Goal: Task Accomplishment & Management: Manage account settings

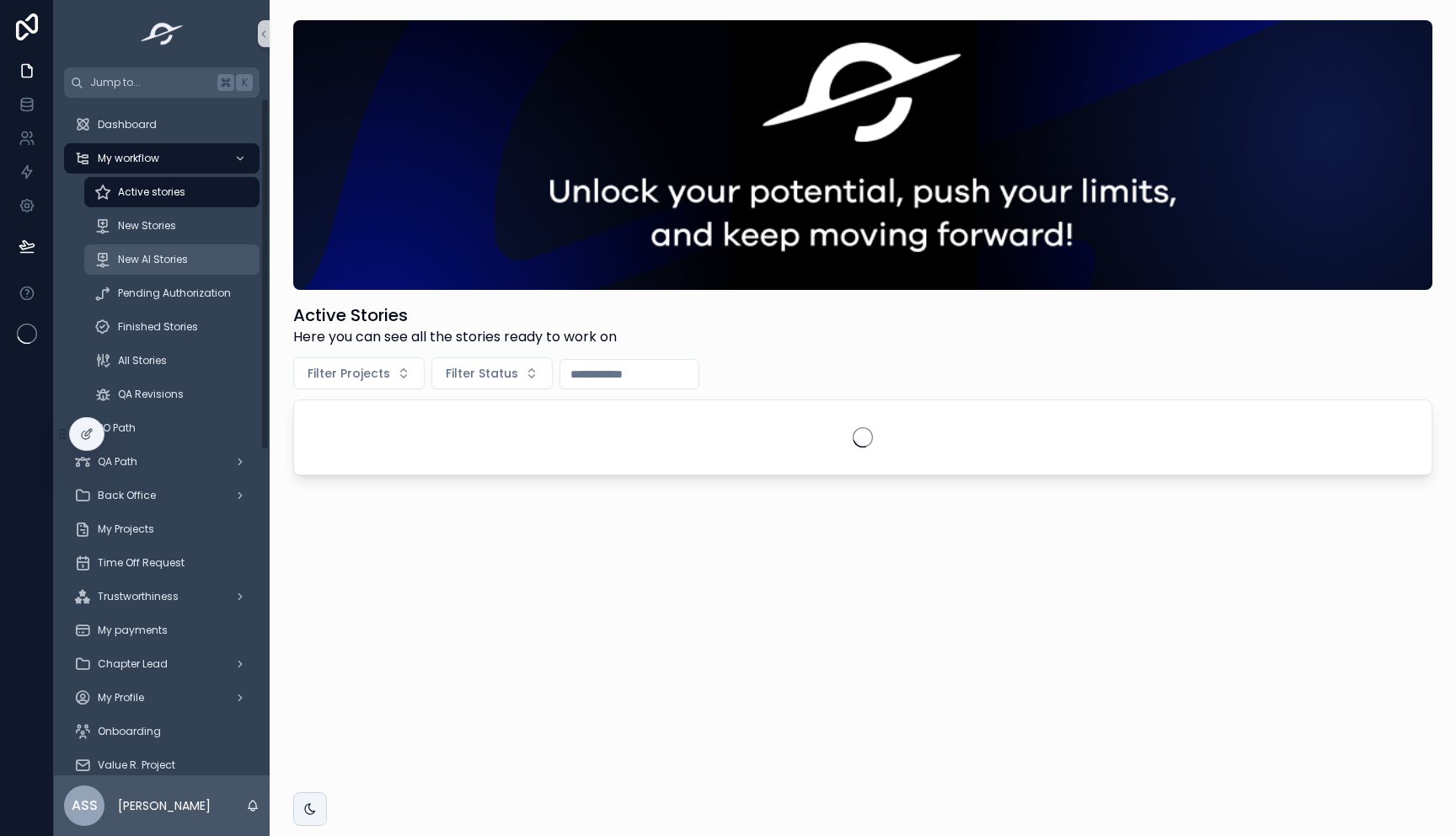
click at [179, 256] on span "New AI Stories" at bounding box center [153, 259] width 70 height 14
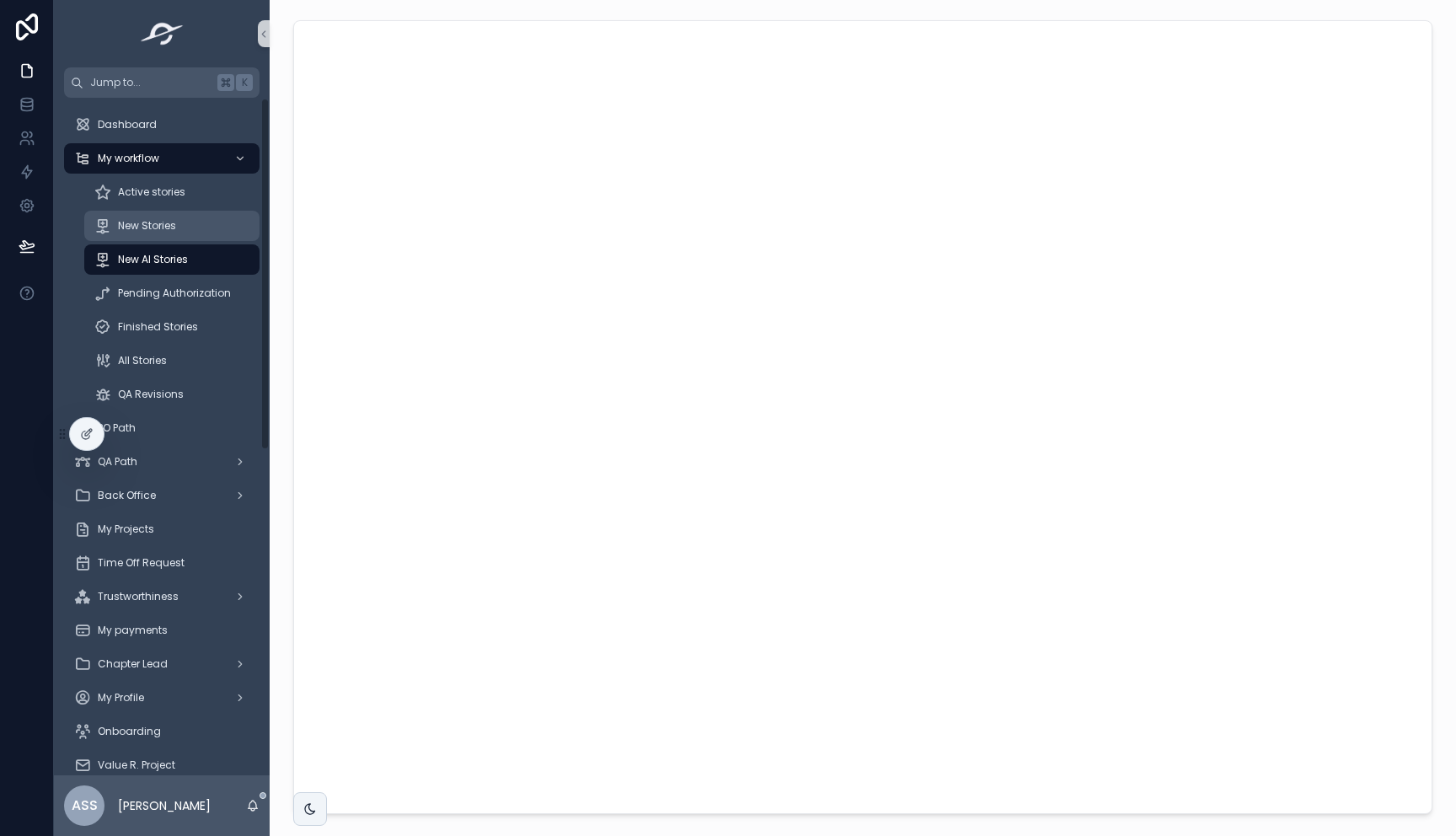
click at [177, 228] on div "New Stories" at bounding box center [172, 226] width 155 height 27
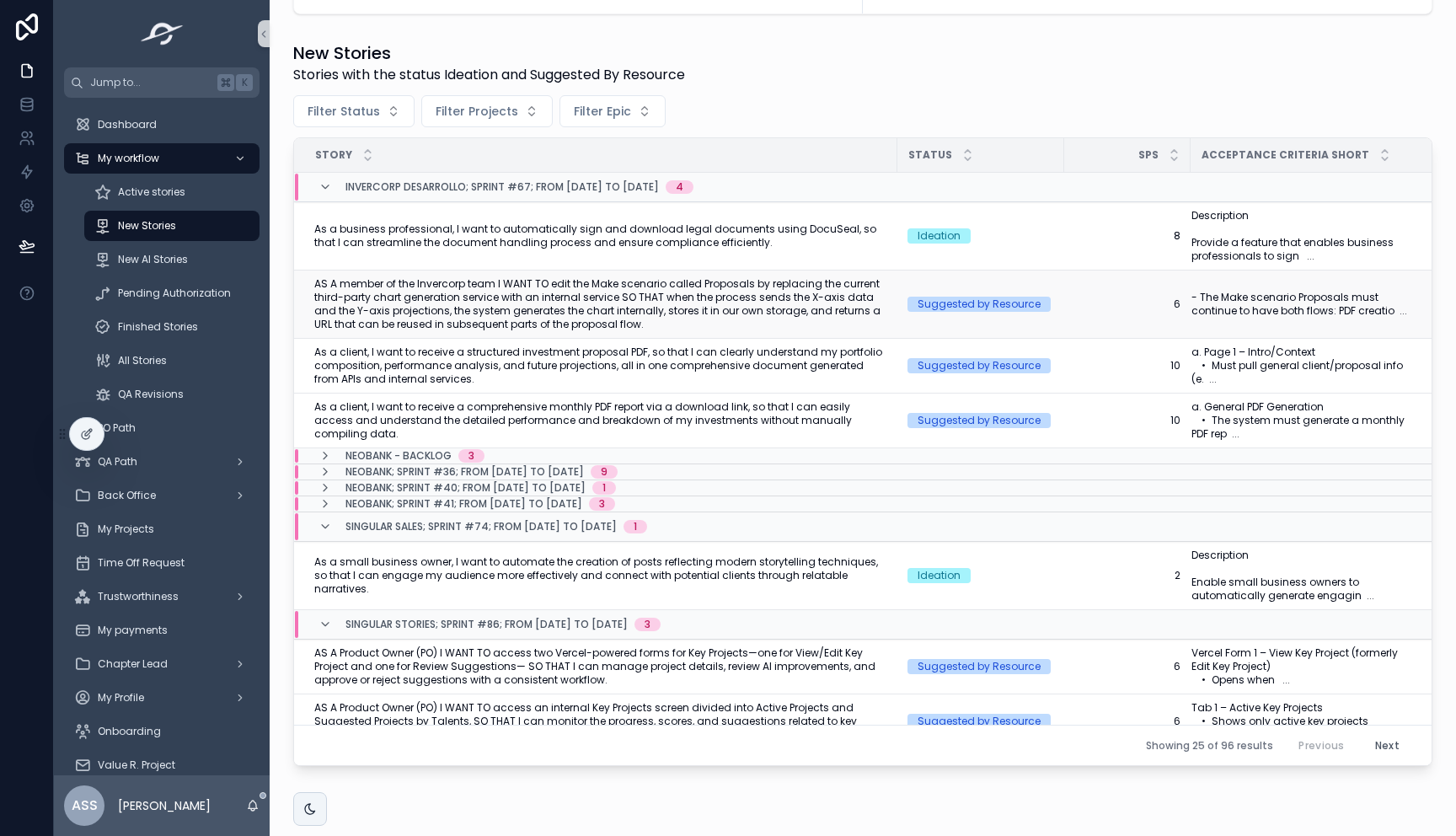
scroll to position [534, 0]
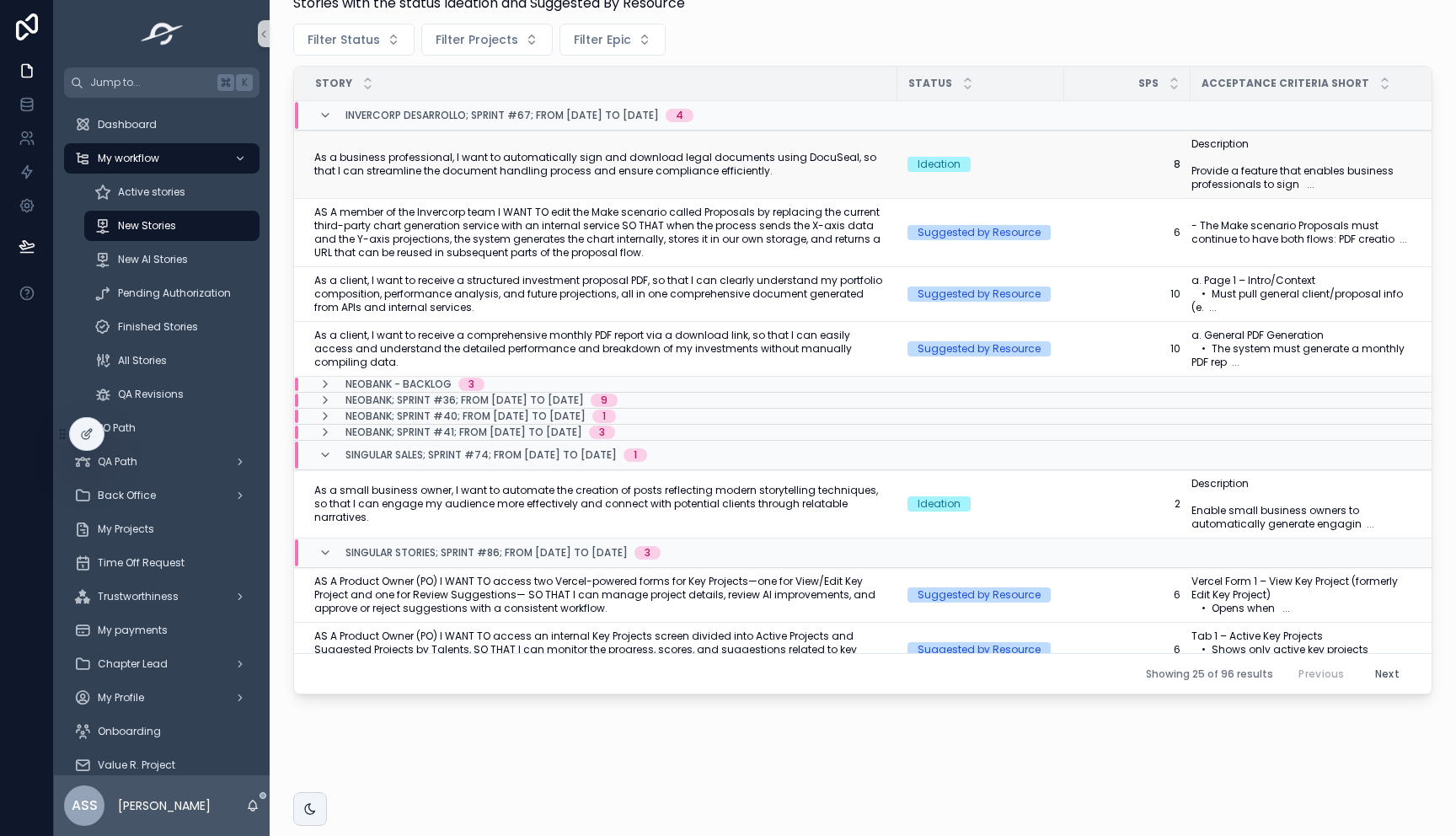
click at [731, 166] on span "As a business professional, I want to automatically sign and download legal doc…" at bounding box center [601, 164] width 573 height 27
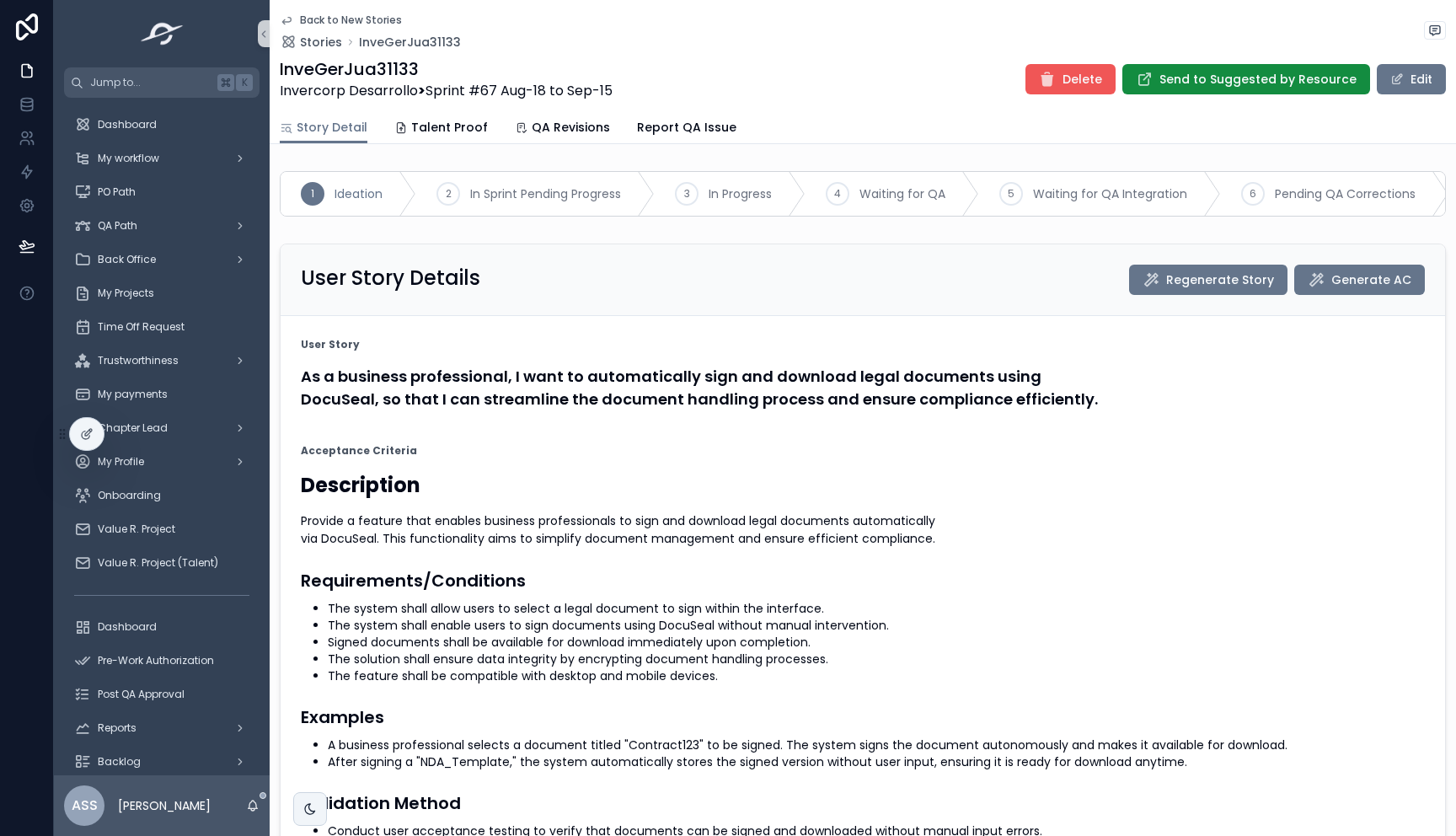
click at [1065, 78] on span "Delete" at bounding box center [1082, 79] width 40 height 17
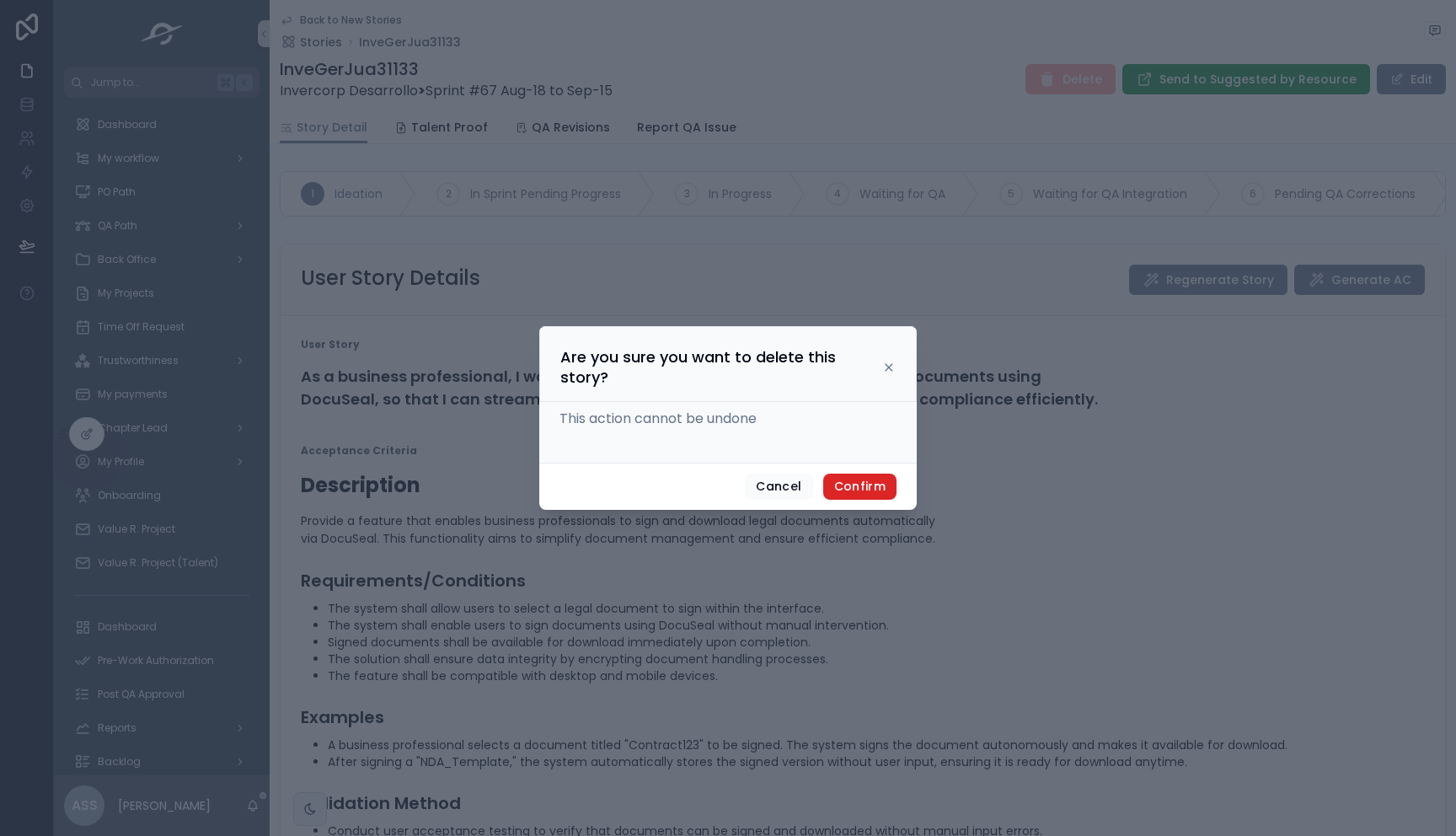
click at [859, 481] on button "Confirm" at bounding box center [860, 487] width 73 height 27
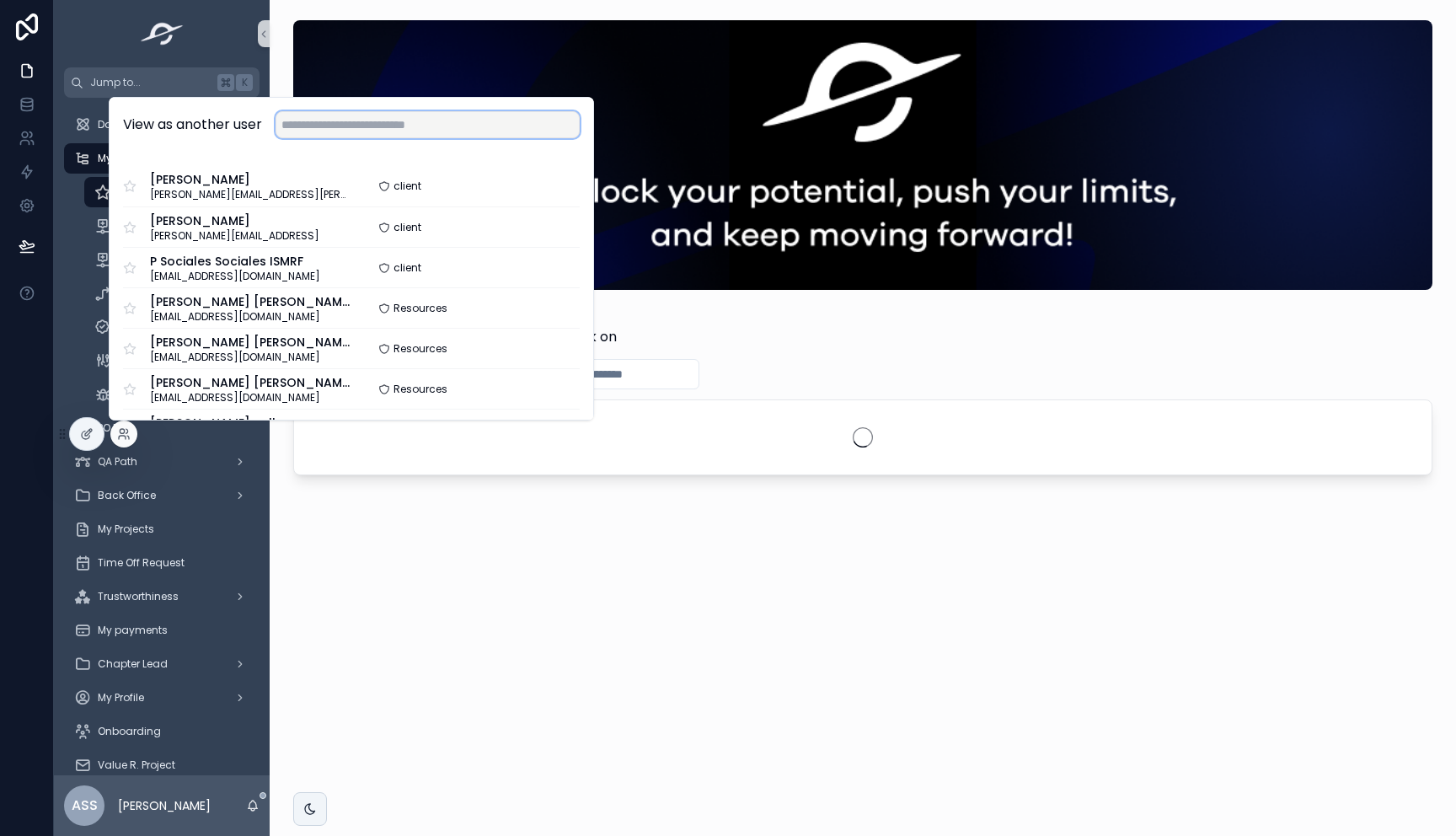
click at [486, 127] on input "text" at bounding box center [428, 125] width 304 height 27
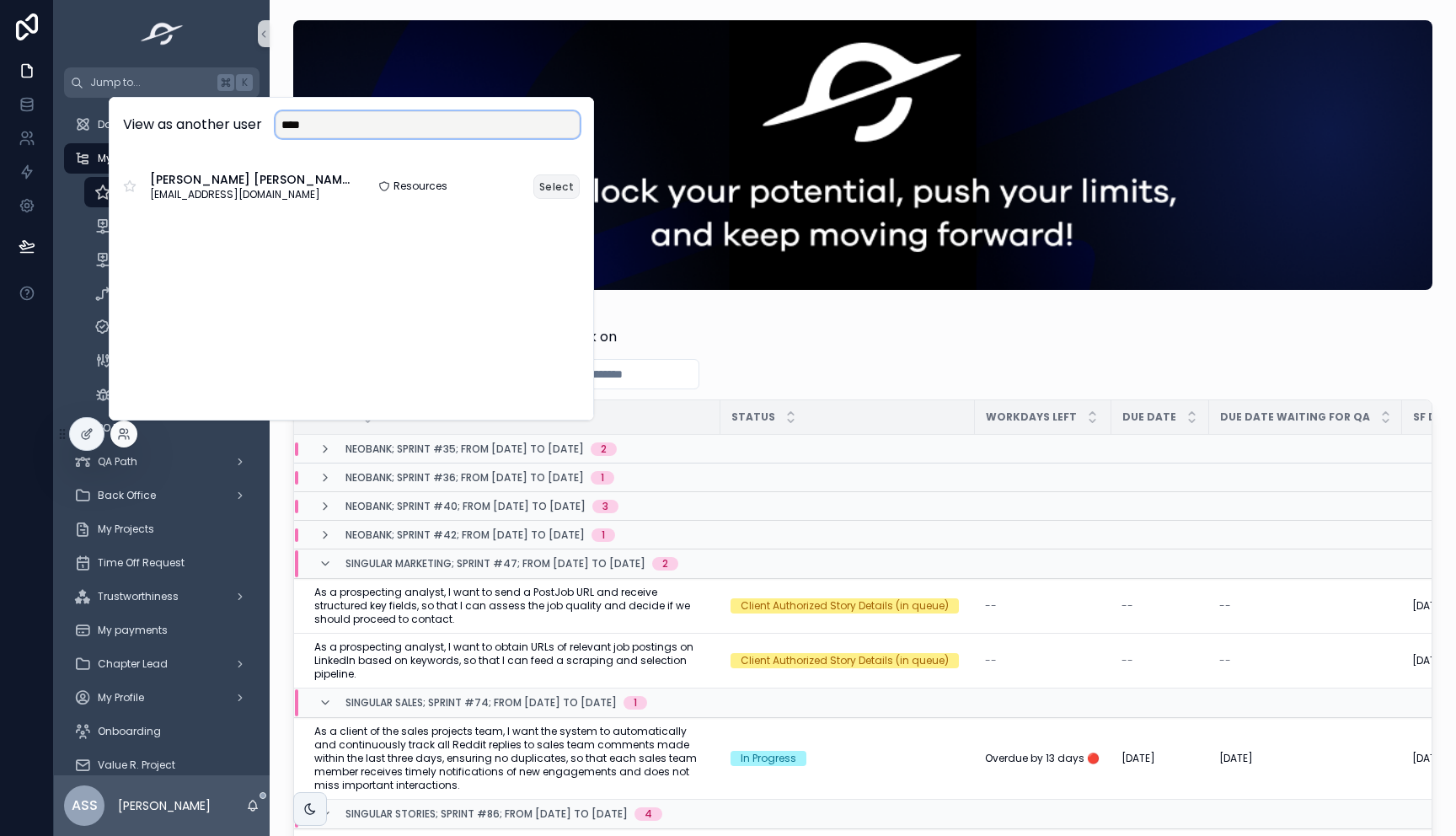
type input "****"
click at [556, 189] on button "Select" at bounding box center [556, 186] width 46 height 25
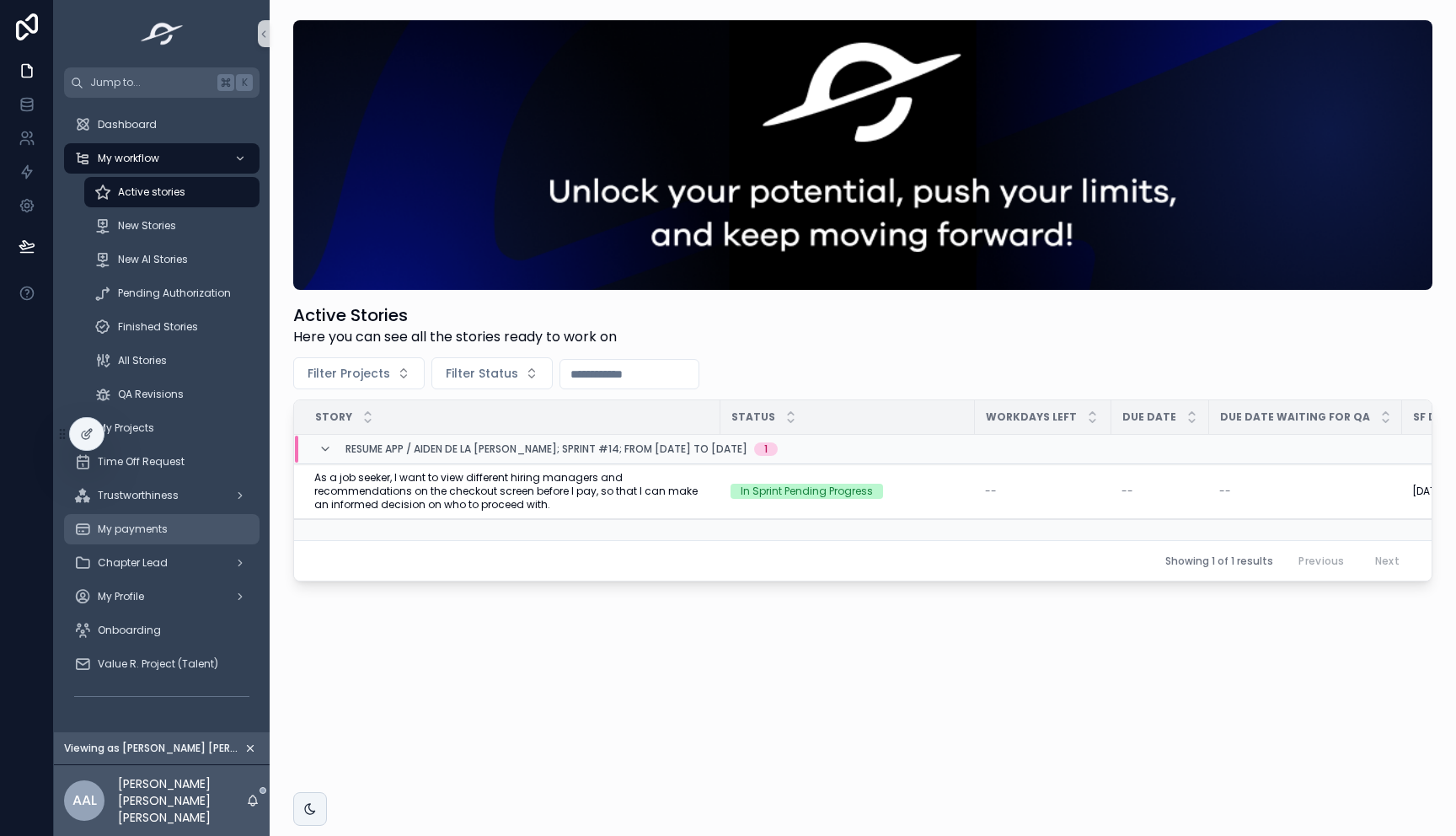
click at [169, 537] on div "My payments" at bounding box center [162, 529] width 175 height 27
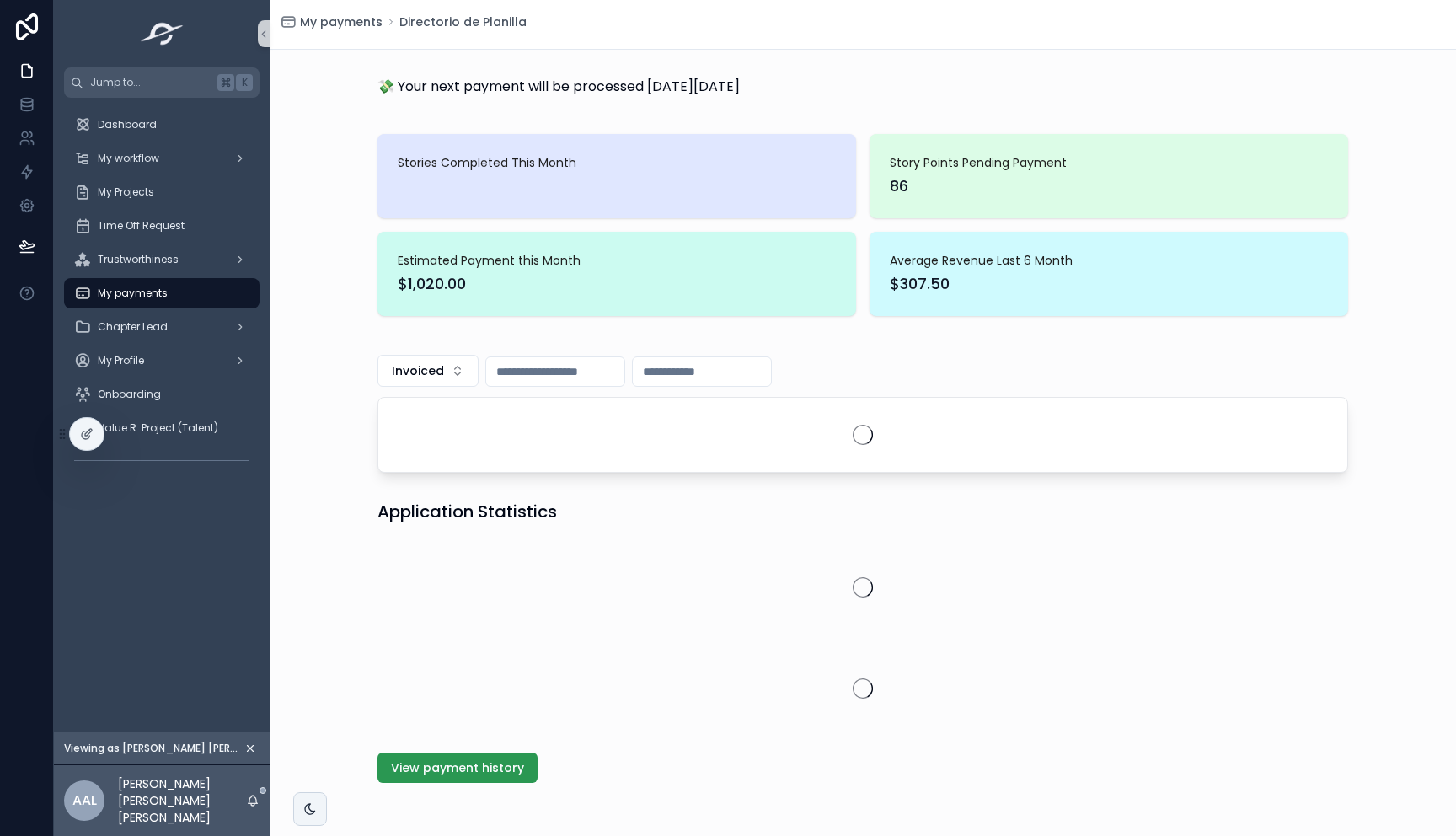
click at [495, 759] on span "View payment history" at bounding box center [458, 768] width 134 height 17
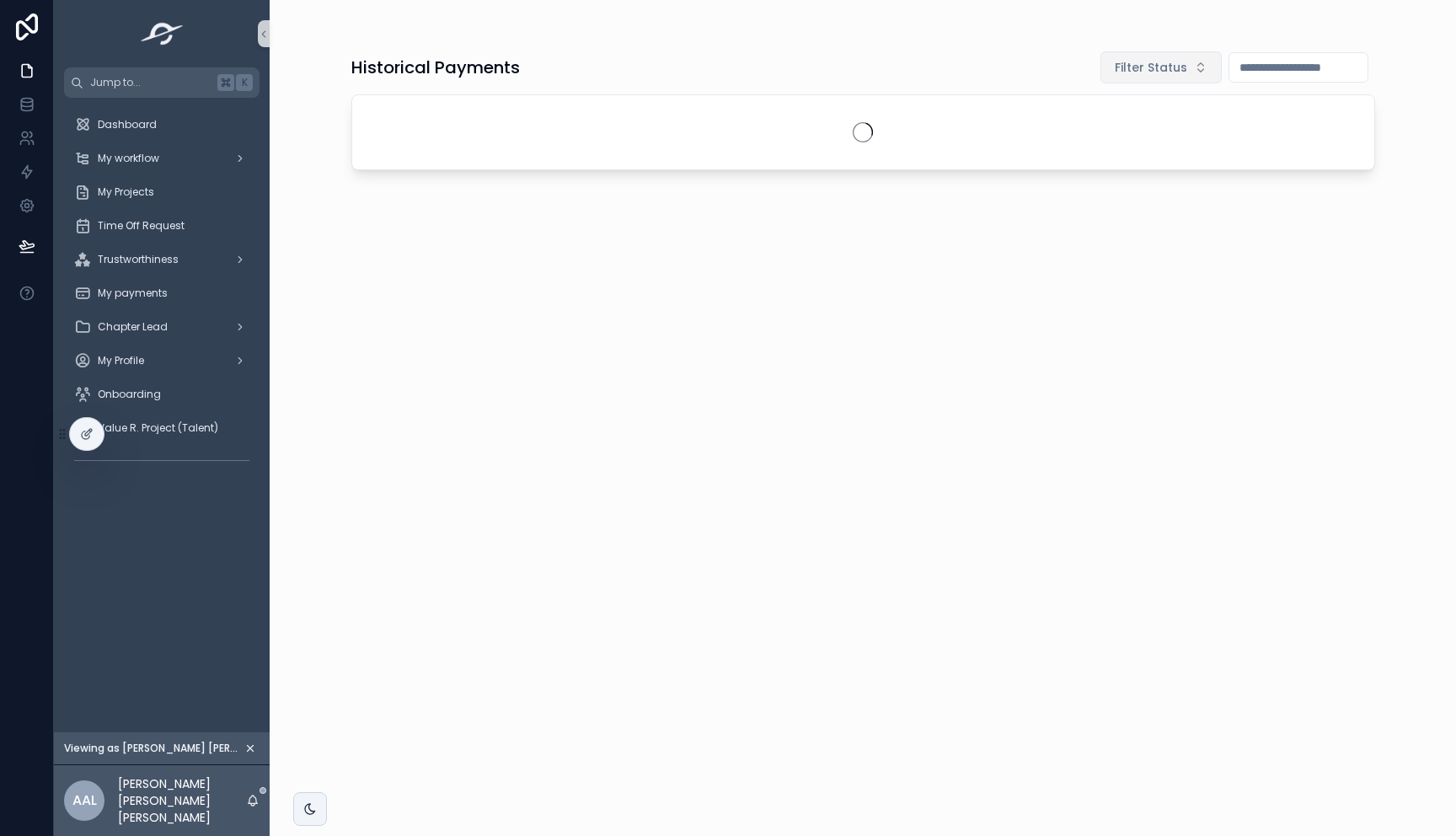
click at [1162, 72] on span "Filter Status" at bounding box center [1151, 67] width 72 height 17
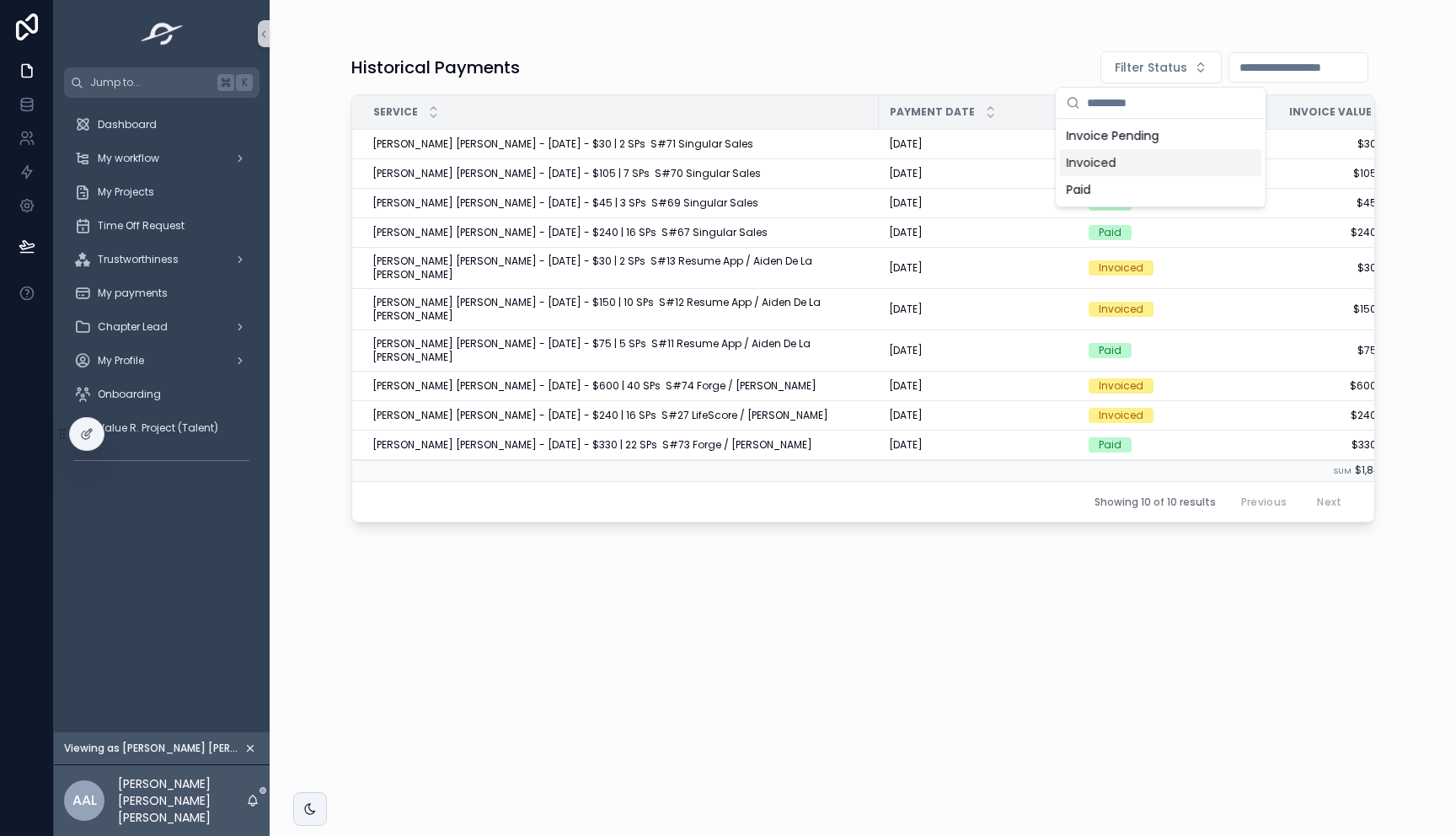
click at [1142, 156] on div "Invoiced" at bounding box center [1161, 162] width 202 height 27
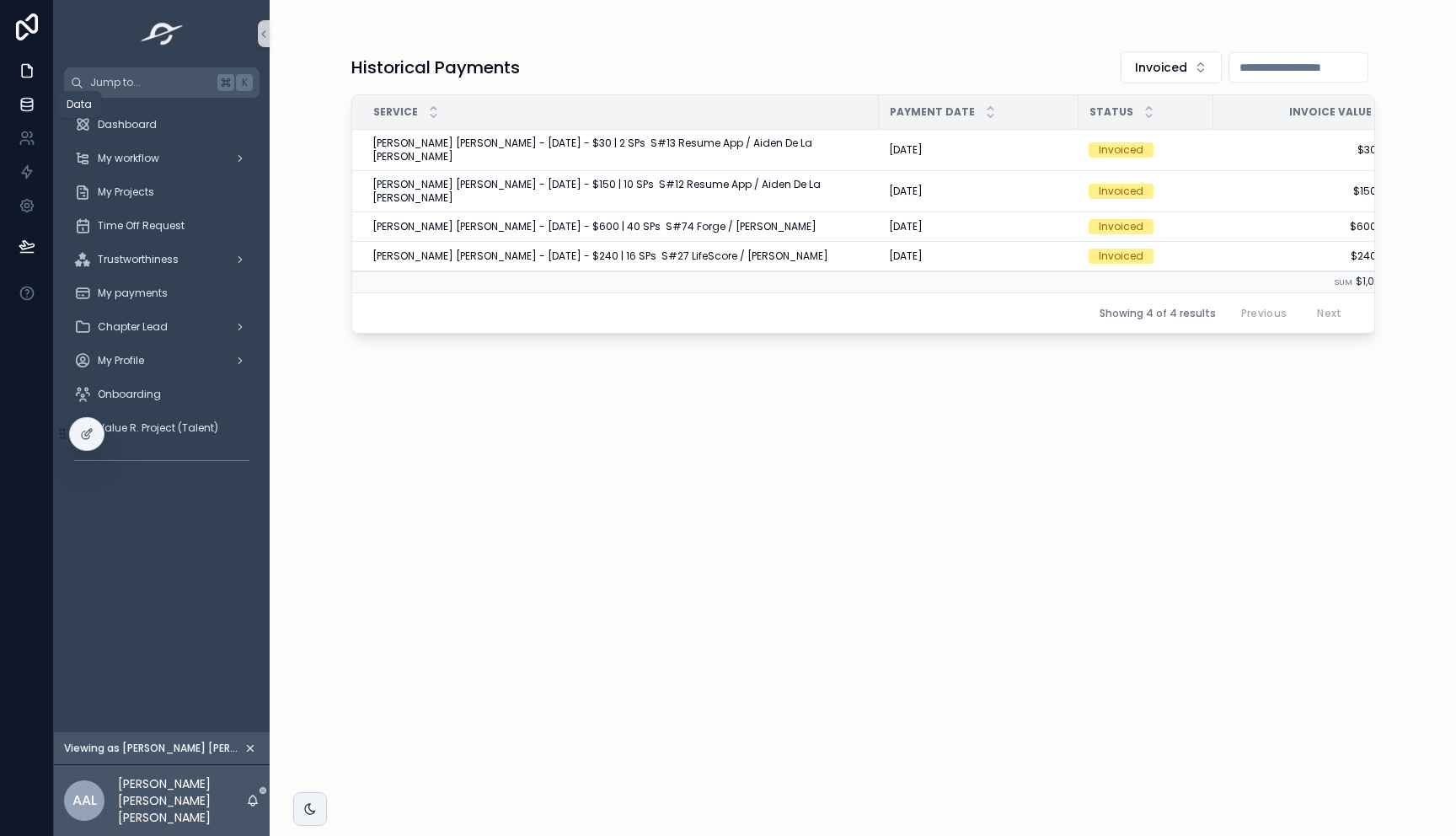
click at [19, 108] on icon at bounding box center [27, 105] width 17 height 17
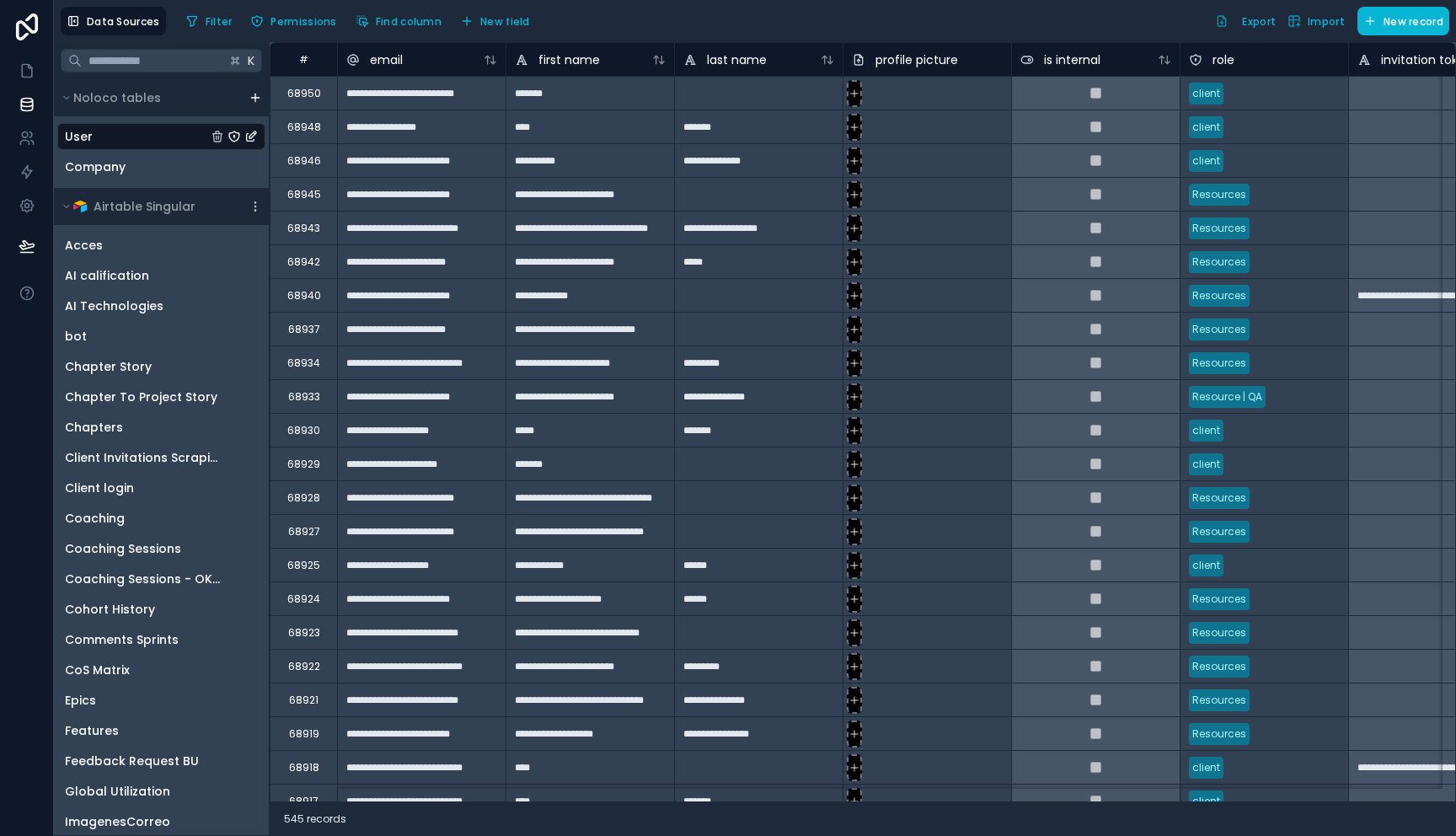
drag, startPoint x: 414, startPoint y: 668, endPoint x: 438, endPoint y: 430, distance: 239.2
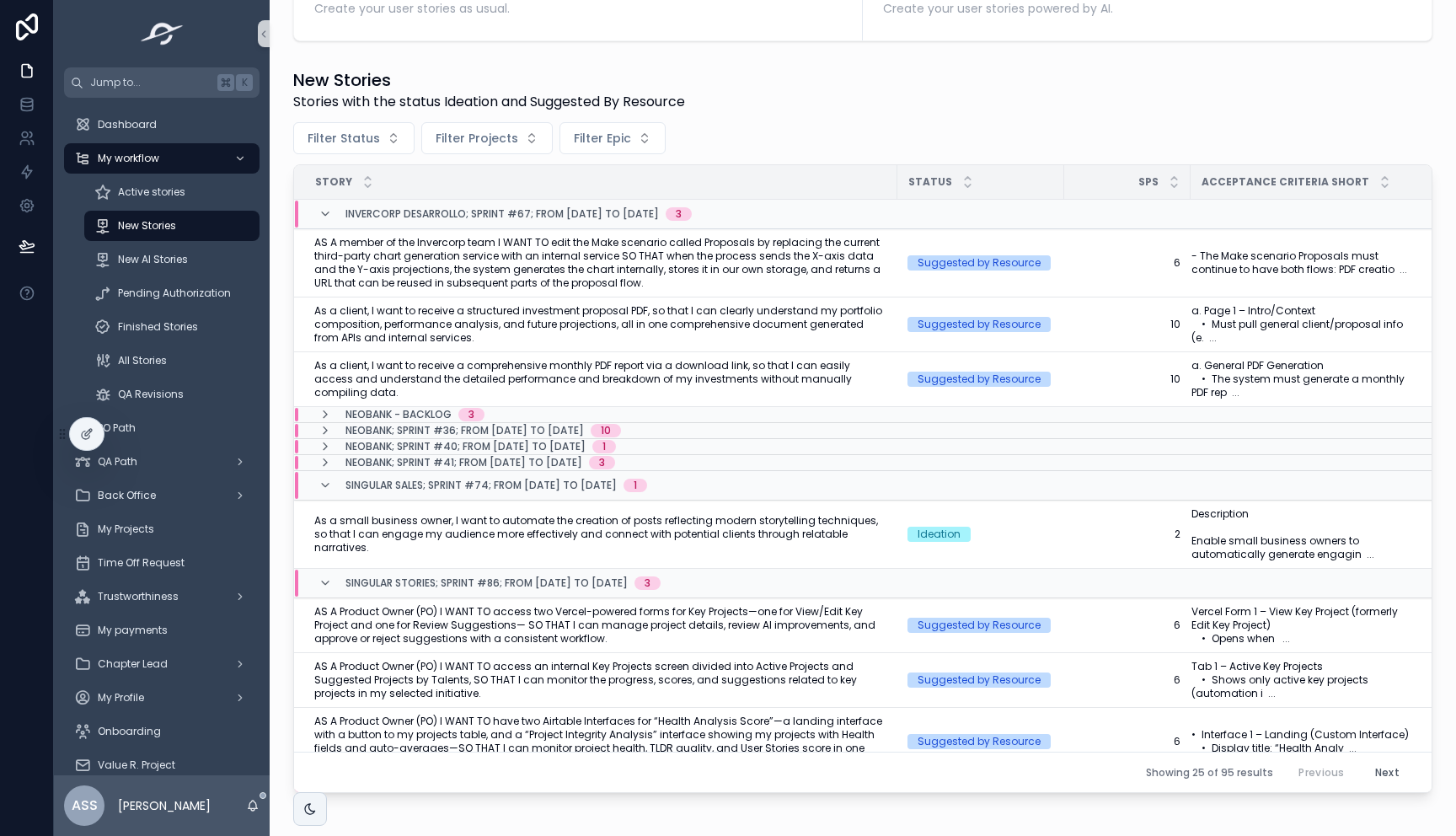
scroll to position [442, 0]
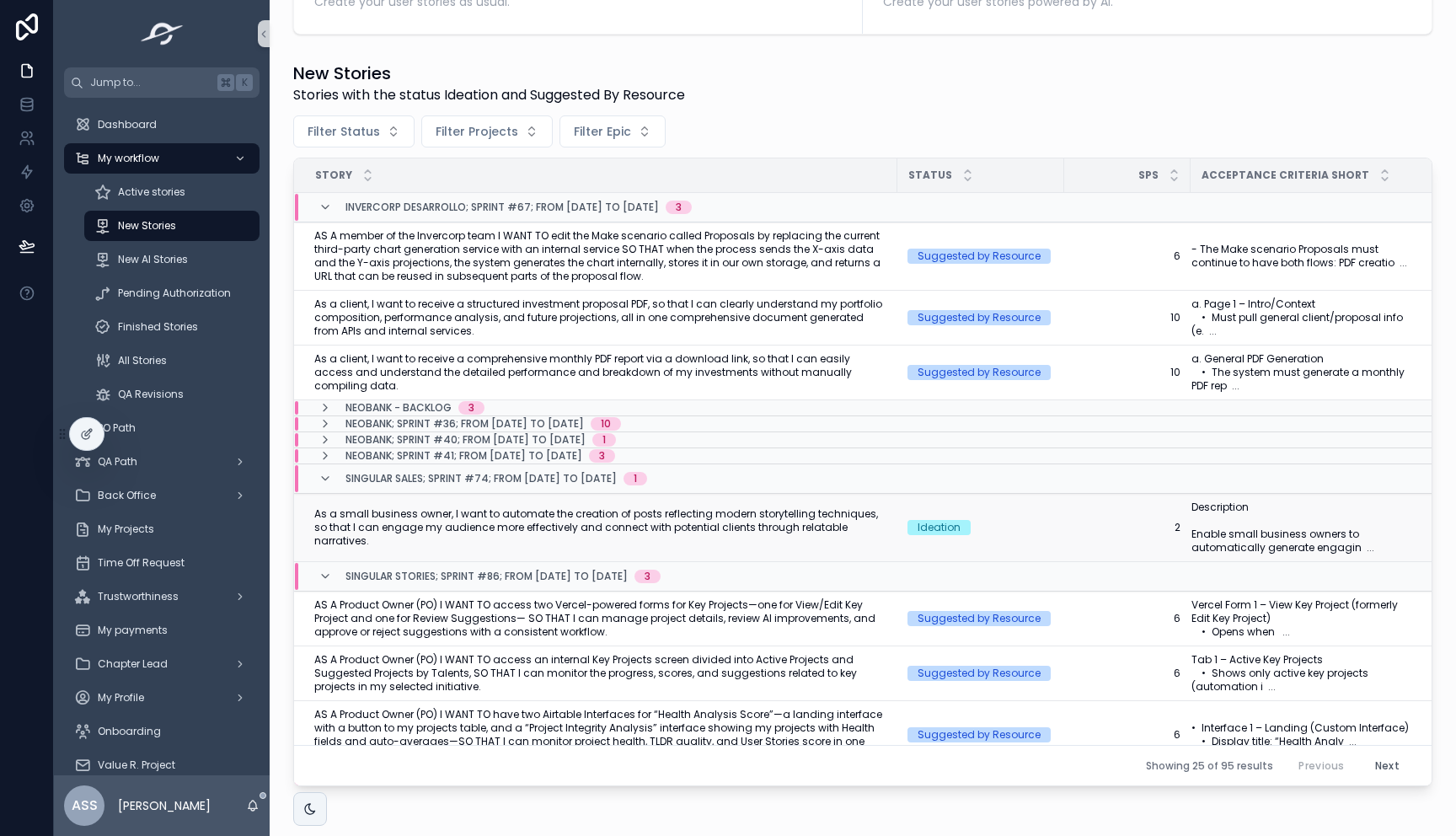
click at [688, 518] on span "As a small business owner, I want to automate the creation of posts reflecting …" at bounding box center [601, 527] width 573 height 41
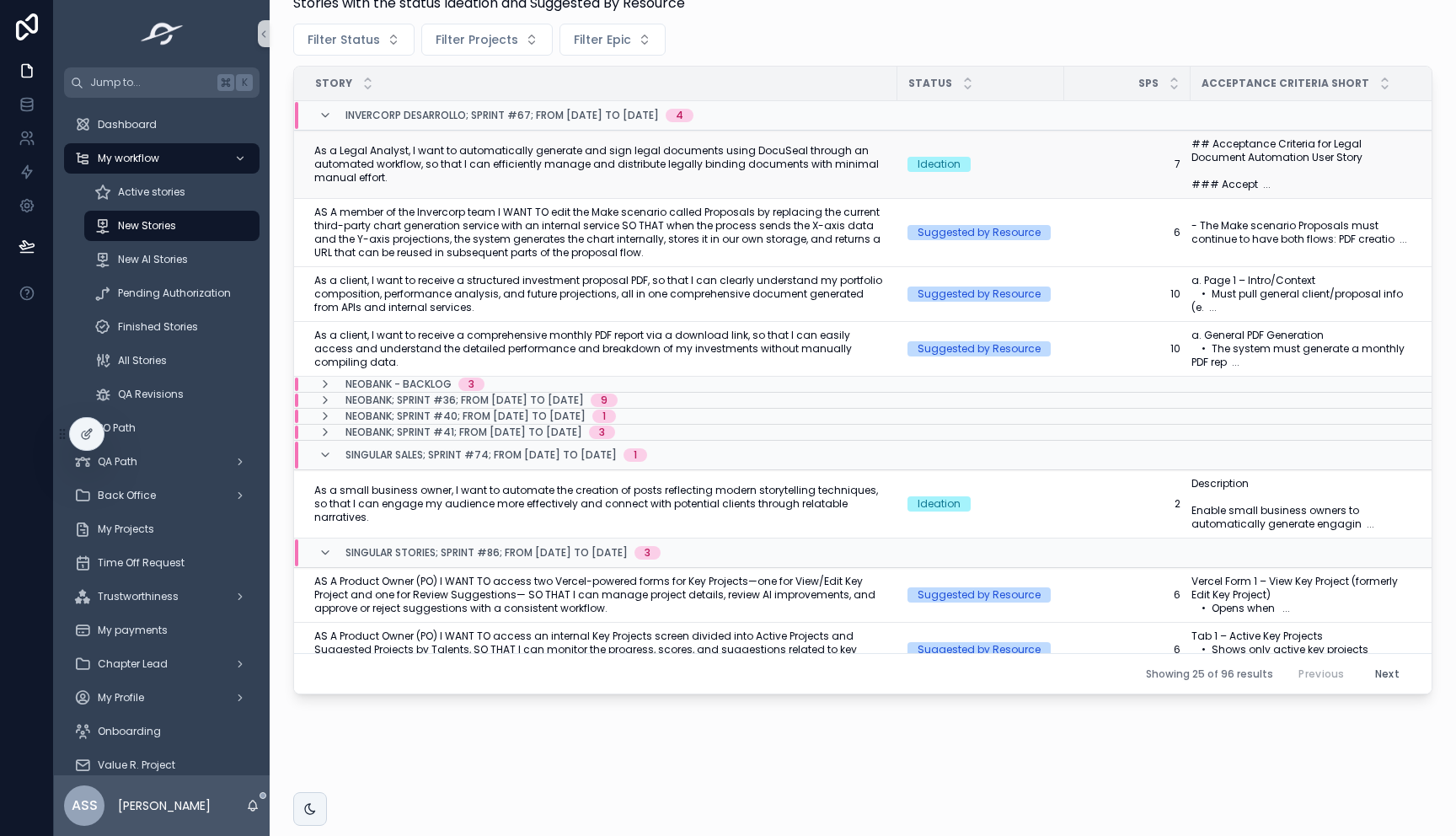
click at [685, 145] on span "As a Legal Analyst, I want to automatically generate and sign legal documents u…" at bounding box center [601, 164] width 573 height 41
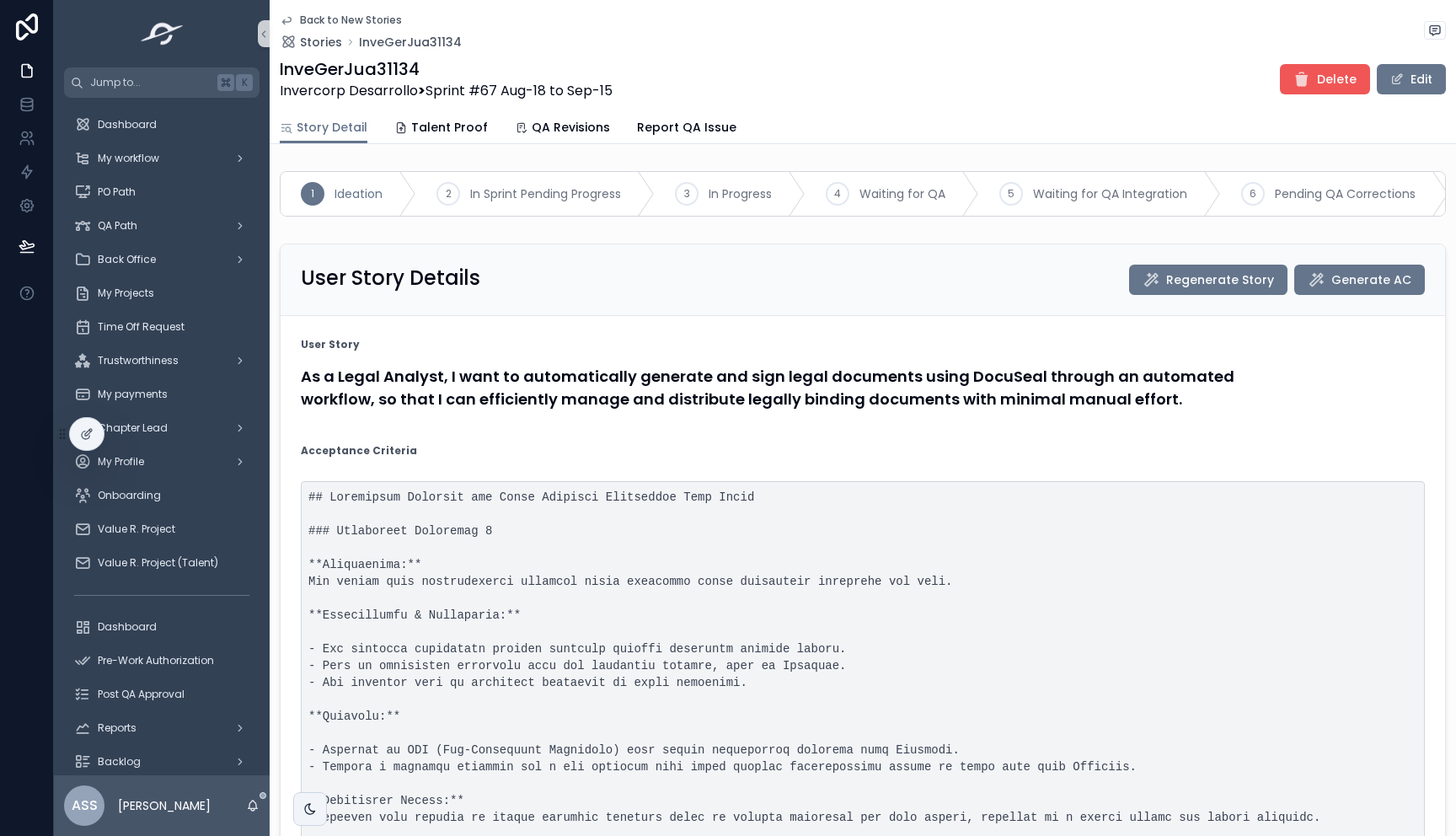
click at [1320, 88] on button "Delete" at bounding box center [1325, 79] width 90 height 31
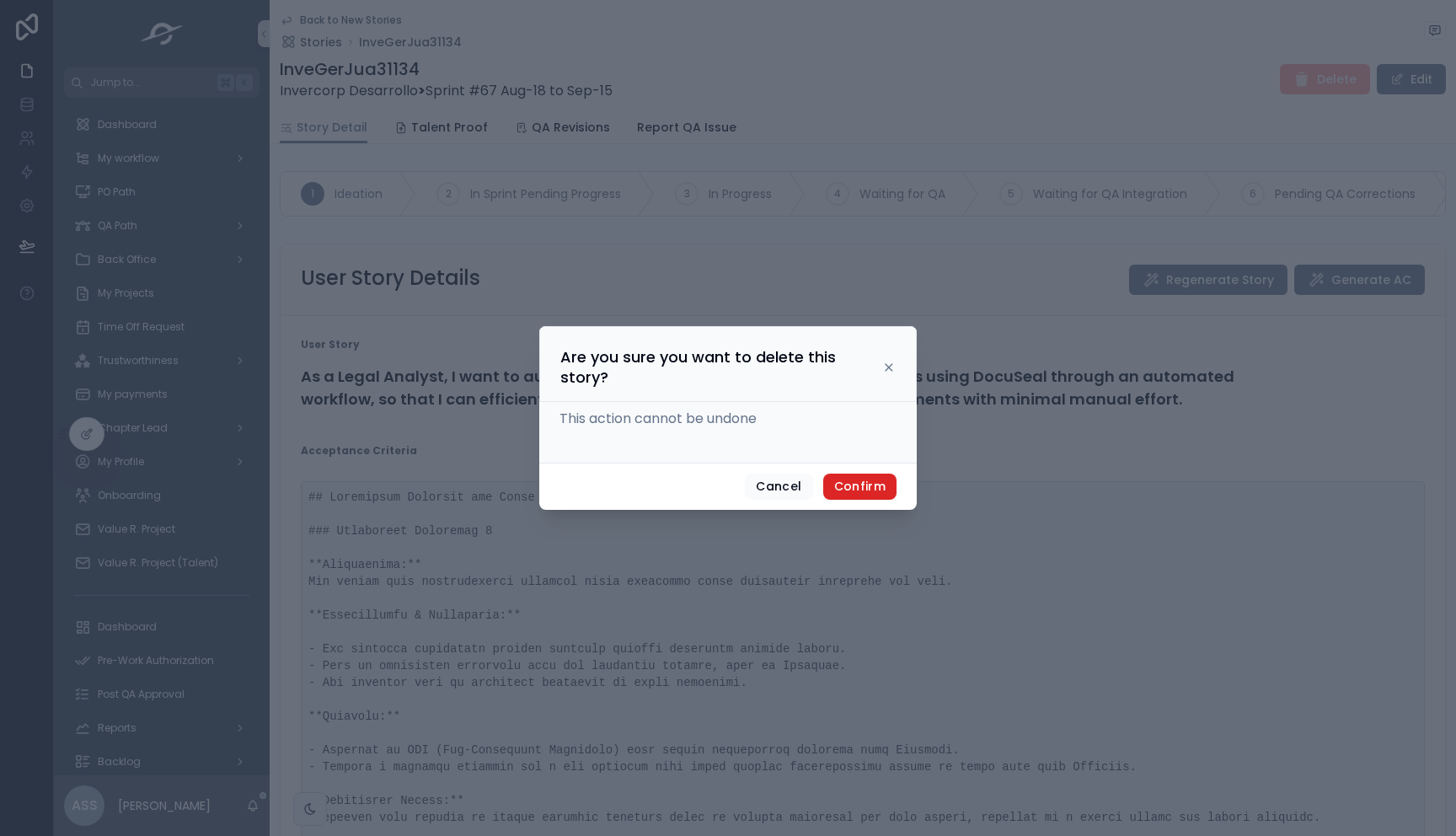
click at [872, 481] on button "Confirm" at bounding box center [860, 487] width 73 height 27
